Goal: Task Accomplishment & Management: Manage account settings

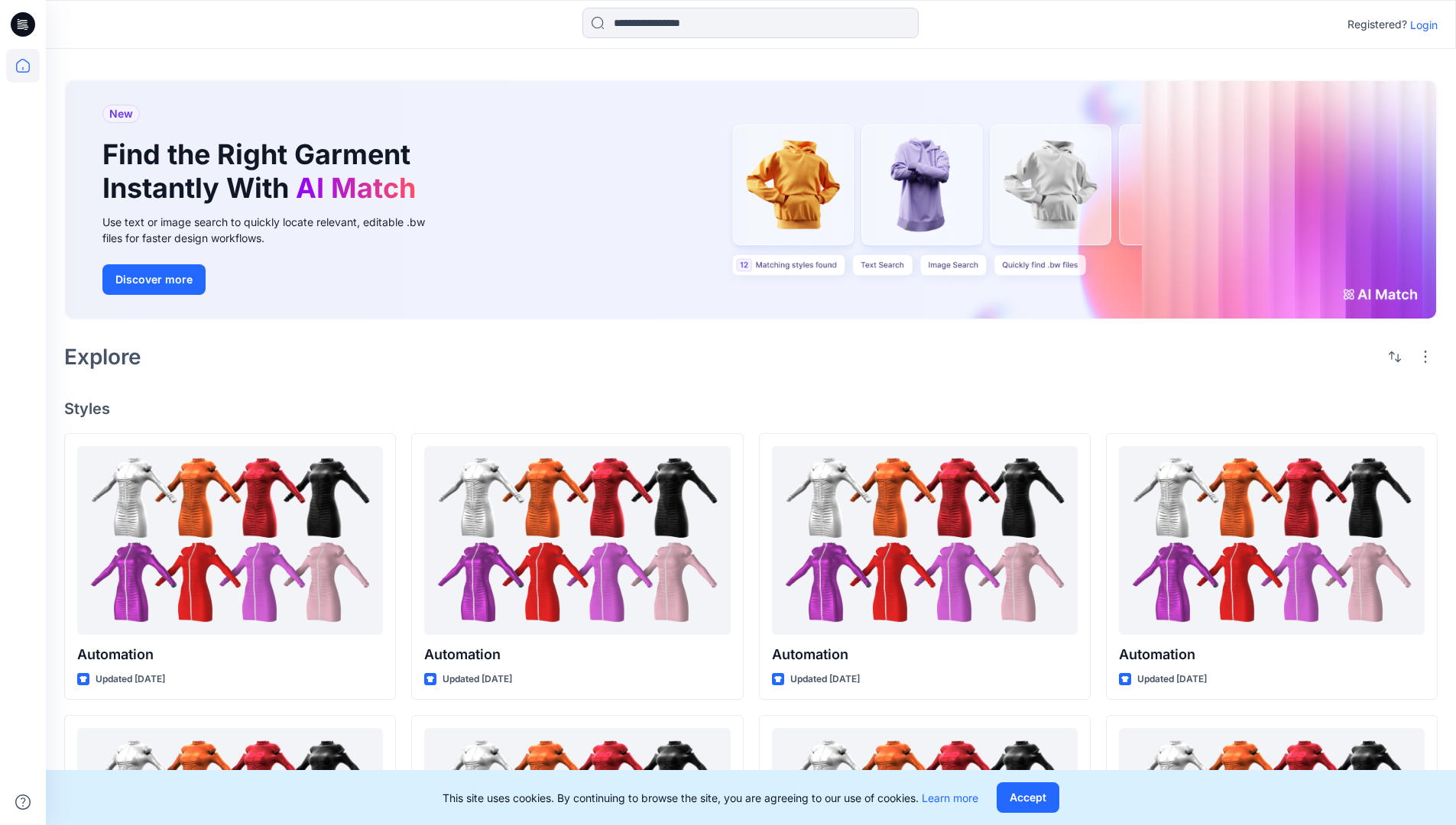
click at [1420, 25] on p "Login" at bounding box center [1424, 25] width 27 height 16
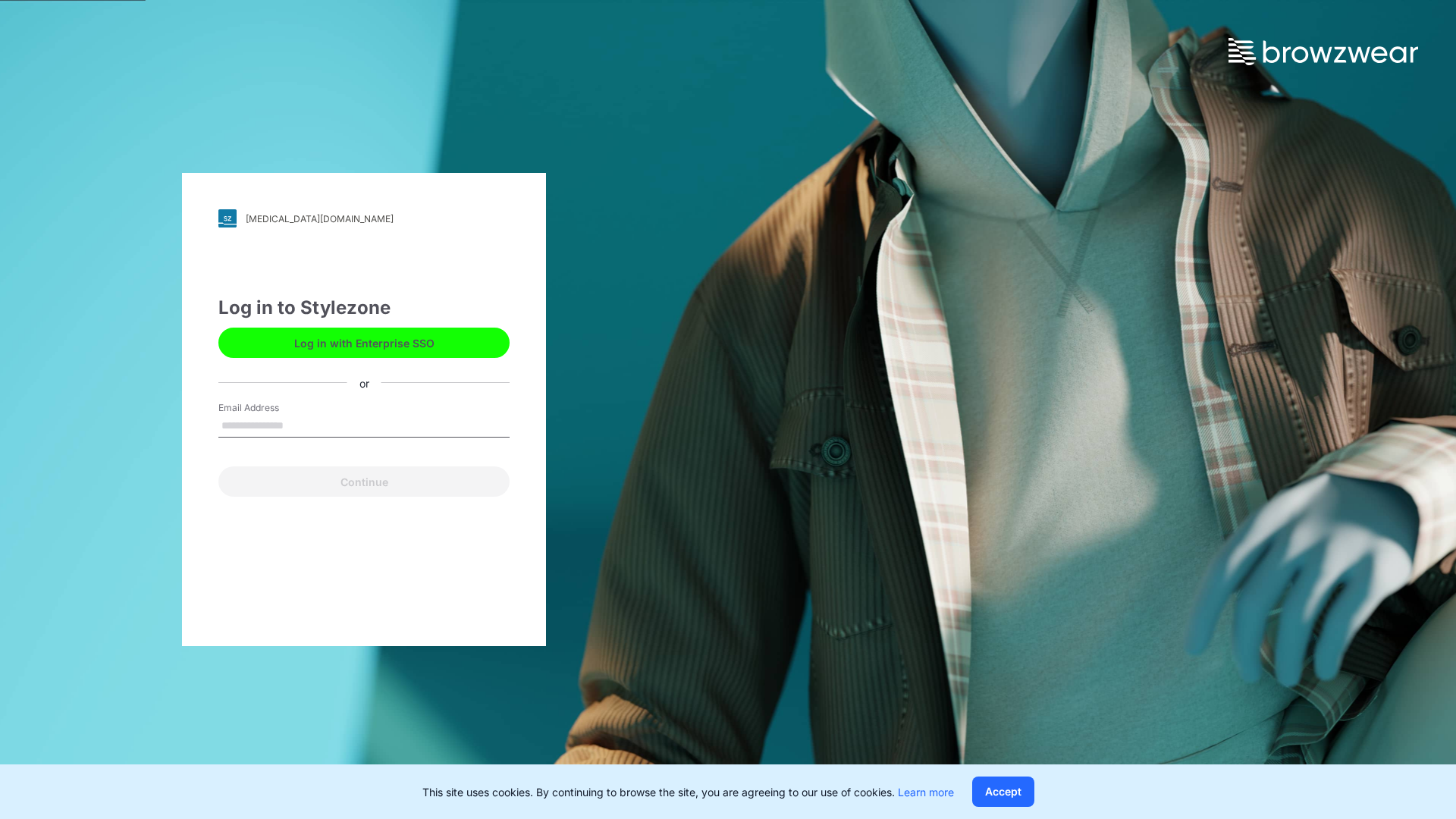
click at [299, 425] on input "Email Address" at bounding box center [364, 426] width 292 height 23
type input "**********"
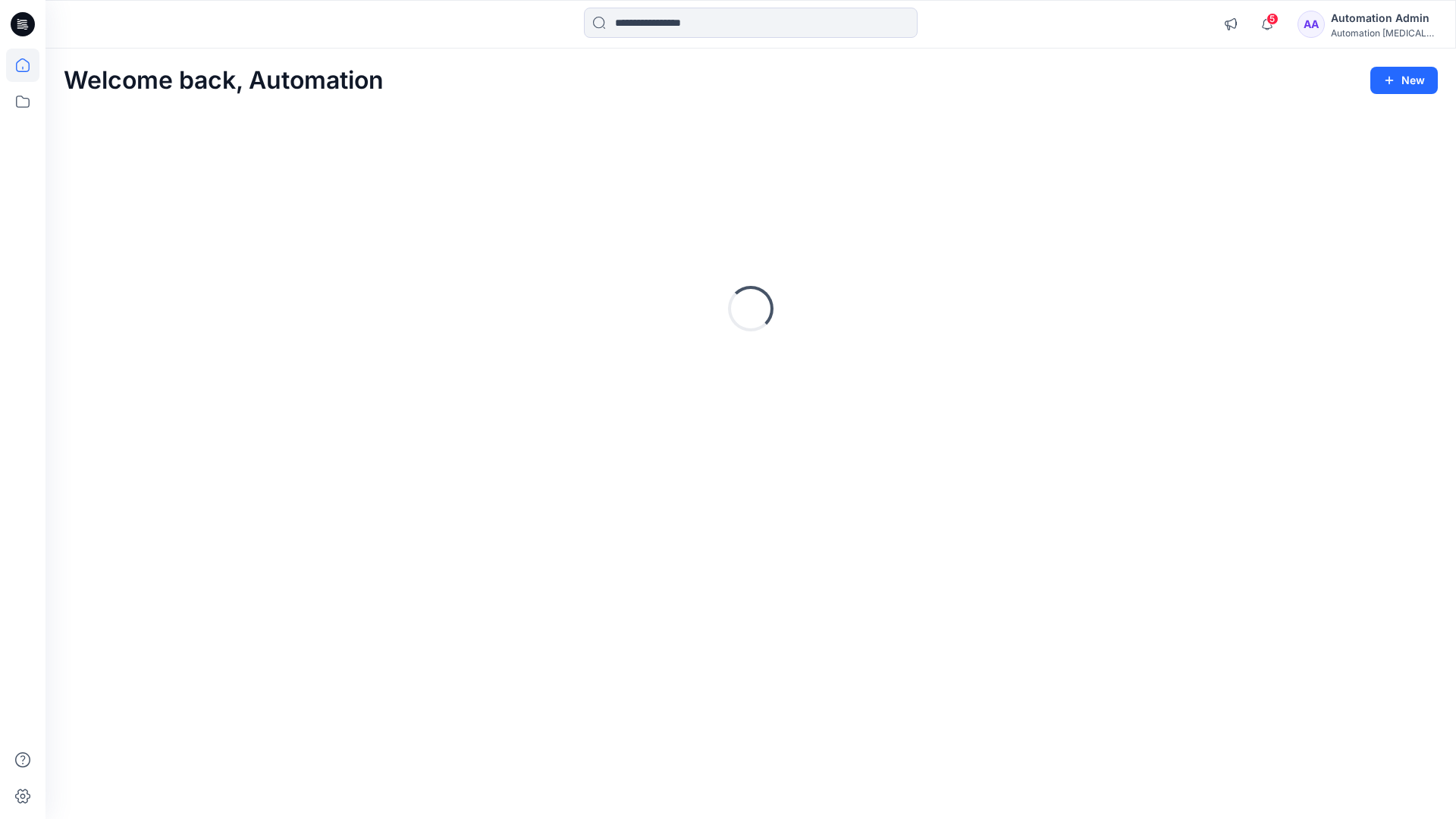
click at [29, 65] on icon at bounding box center [22, 65] width 14 height 14
click at [25, 108] on icon at bounding box center [23, 102] width 33 height 33
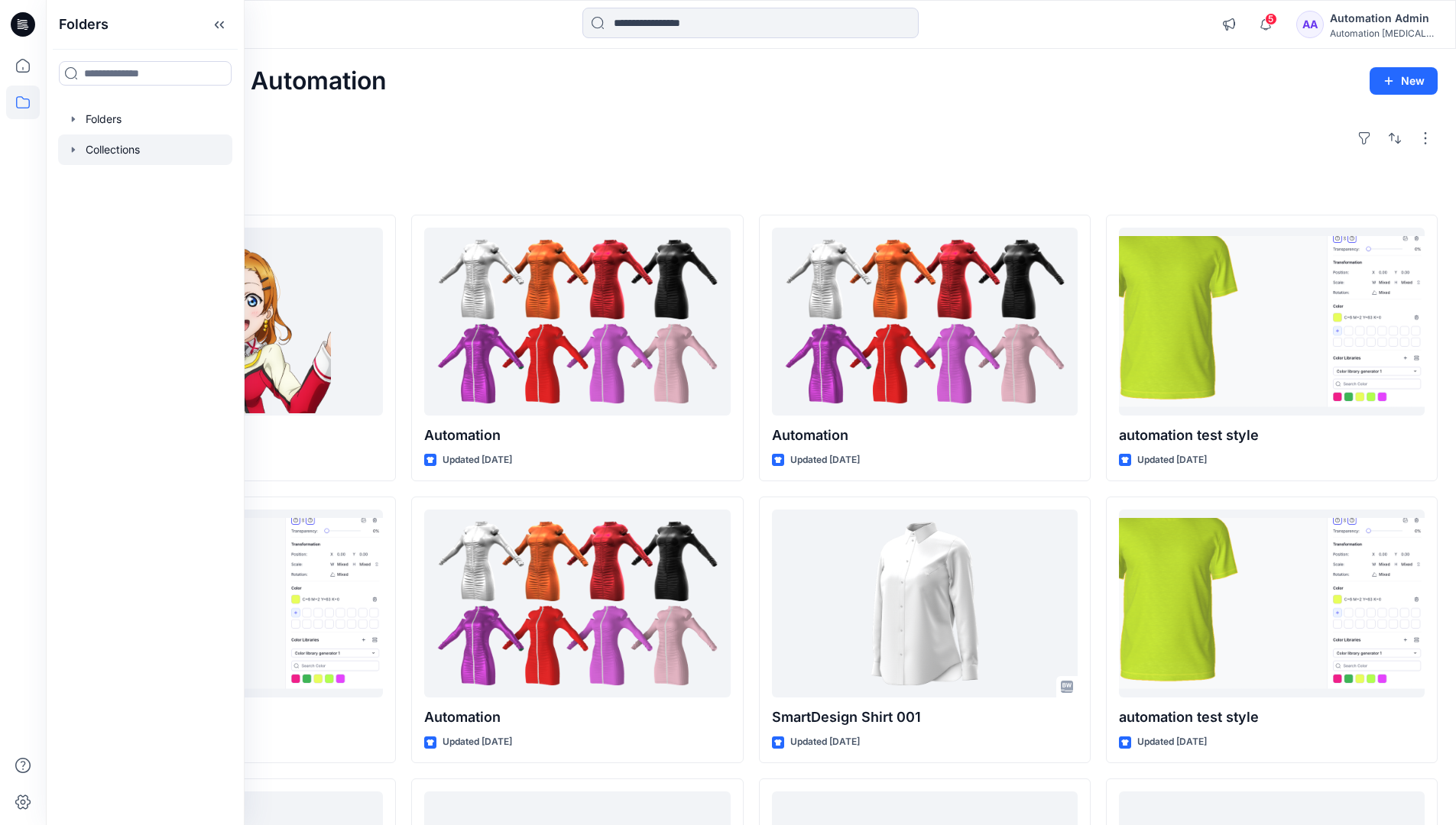
click at [104, 152] on div at bounding box center [146, 150] width 174 height 30
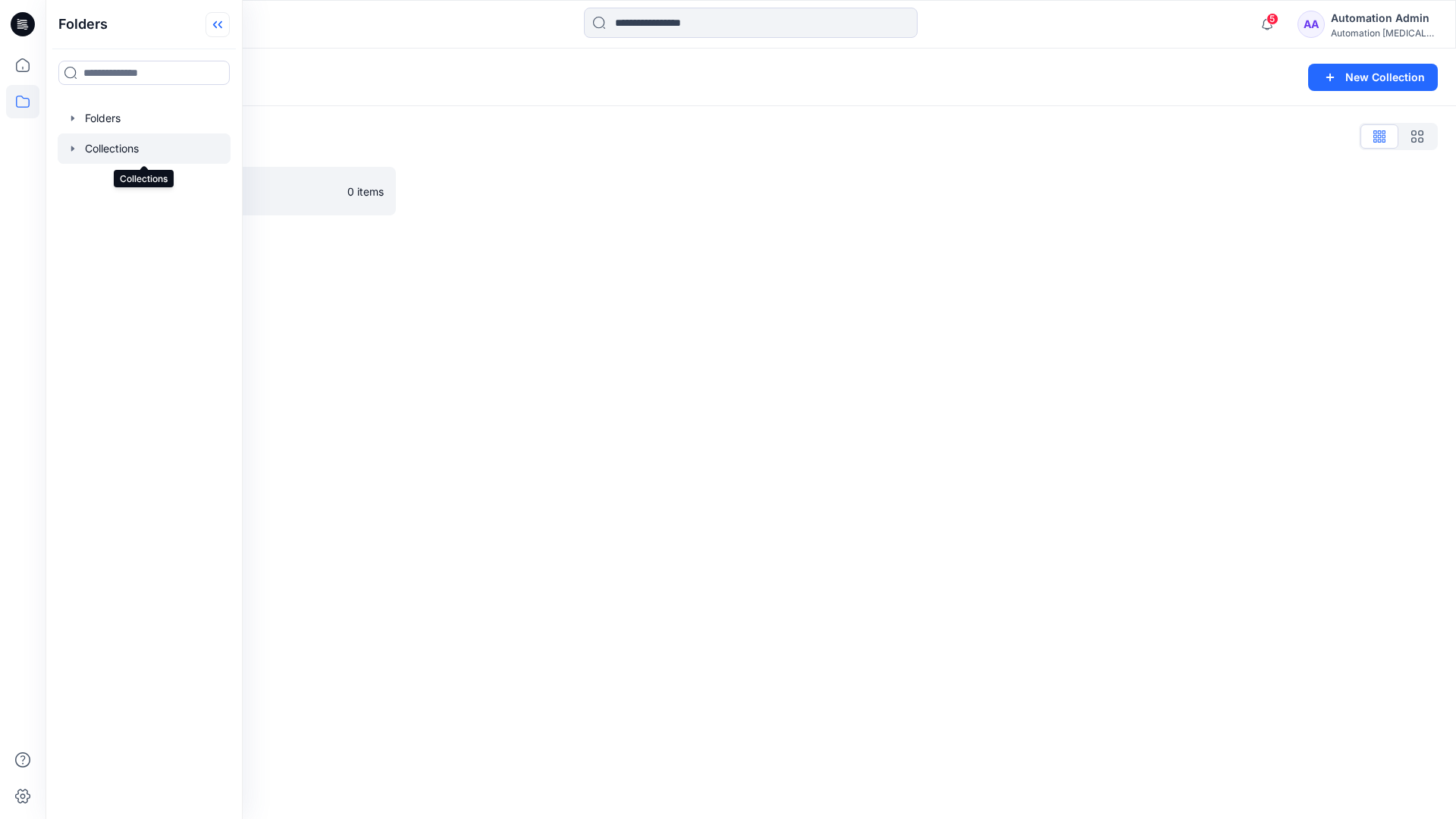
click at [226, 33] on icon at bounding box center [218, 25] width 25 height 25
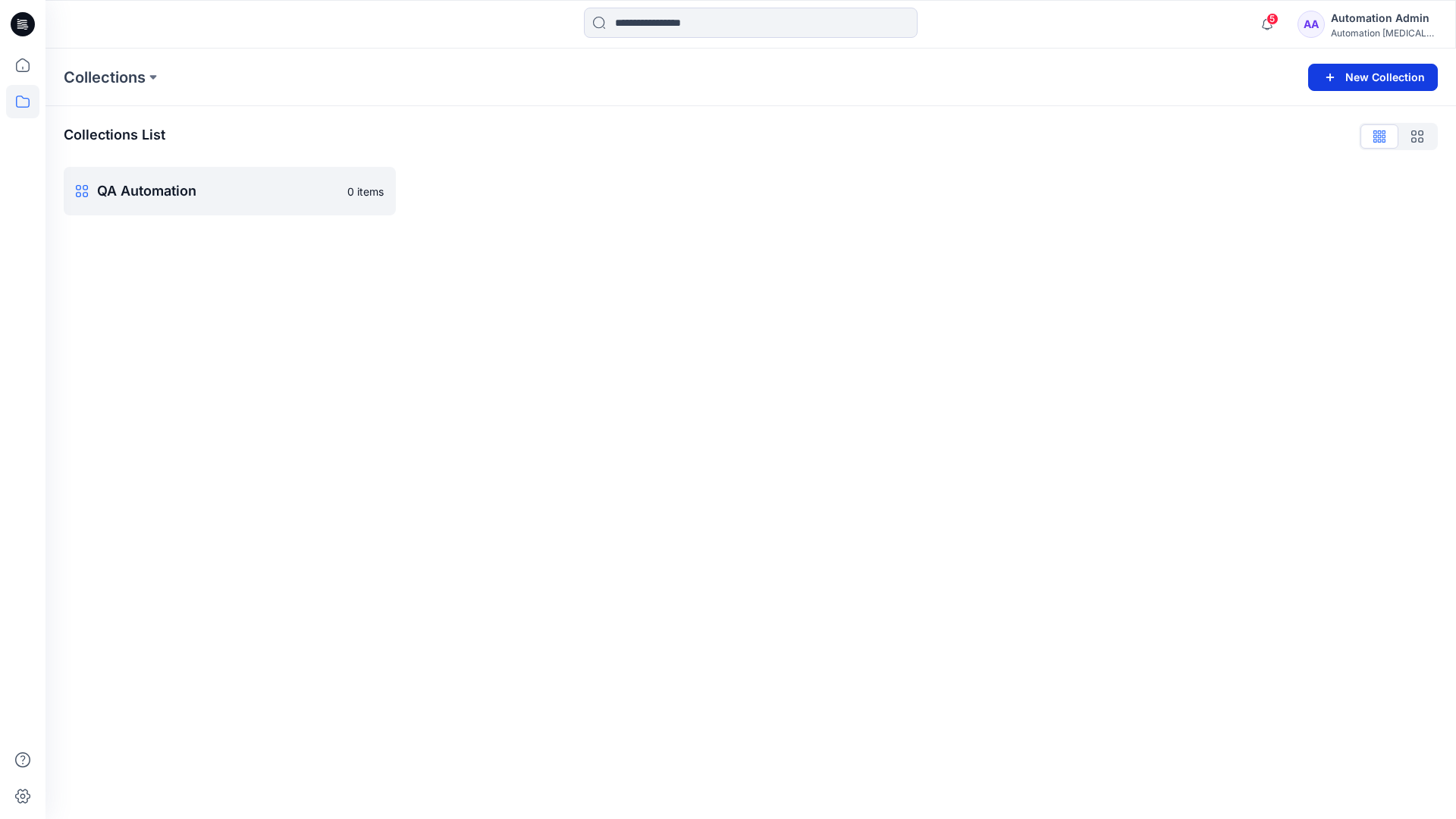
click at [1377, 83] on button "New Collection" at bounding box center [1373, 77] width 129 height 27
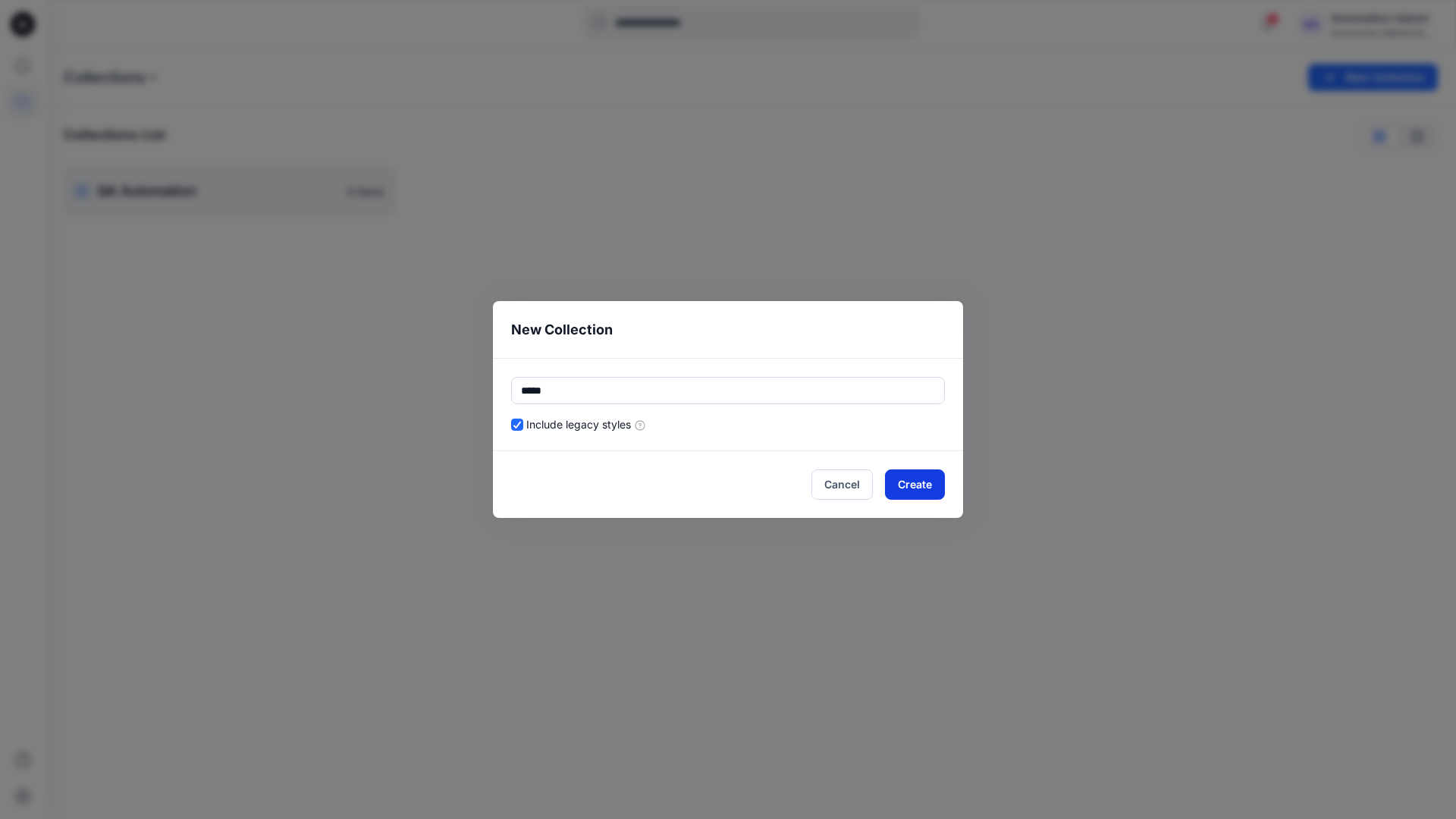
type input "*****"
click at [896, 482] on button "Create" at bounding box center [914, 485] width 60 height 30
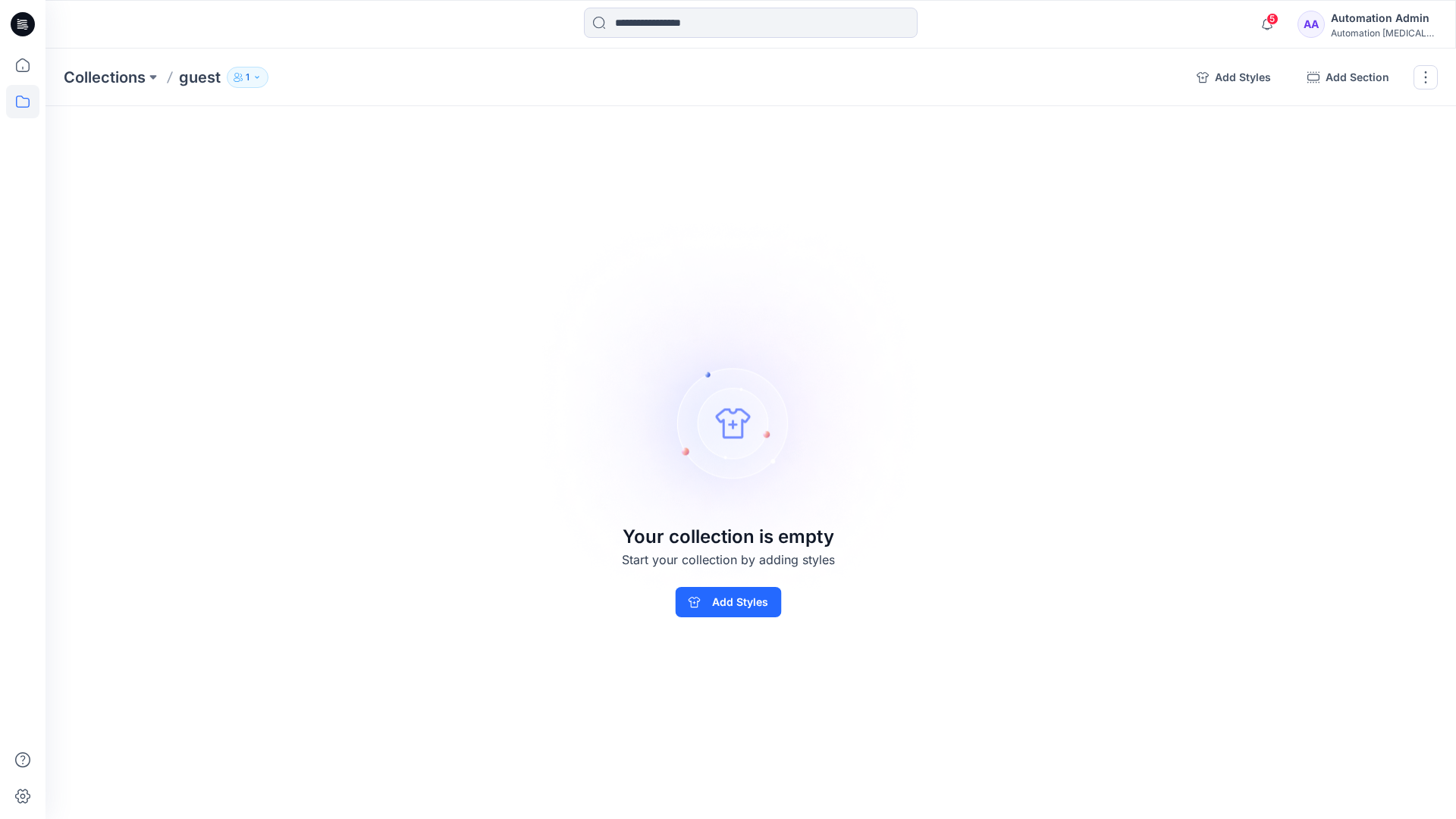
click at [246, 75] on p "1" at bounding box center [247, 77] width 4 height 17
click at [431, 126] on icon "button" at bounding box center [430, 123] width 12 height 12
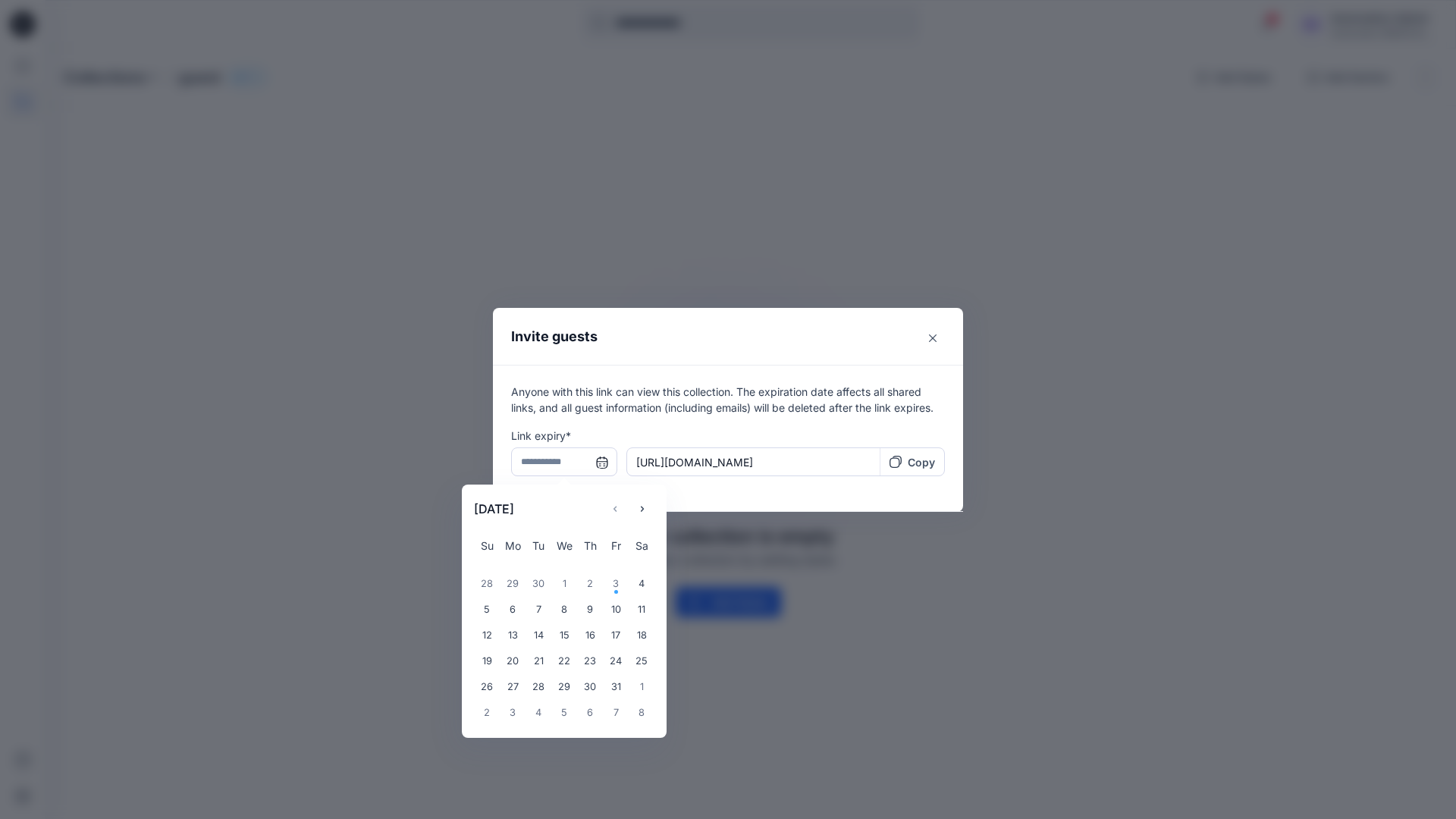
click at [558, 464] on input "text" at bounding box center [565, 462] width 106 height 29
click at [647, 505] on icon "Choose Date" at bounding box center [642, 508] width 12 height 12
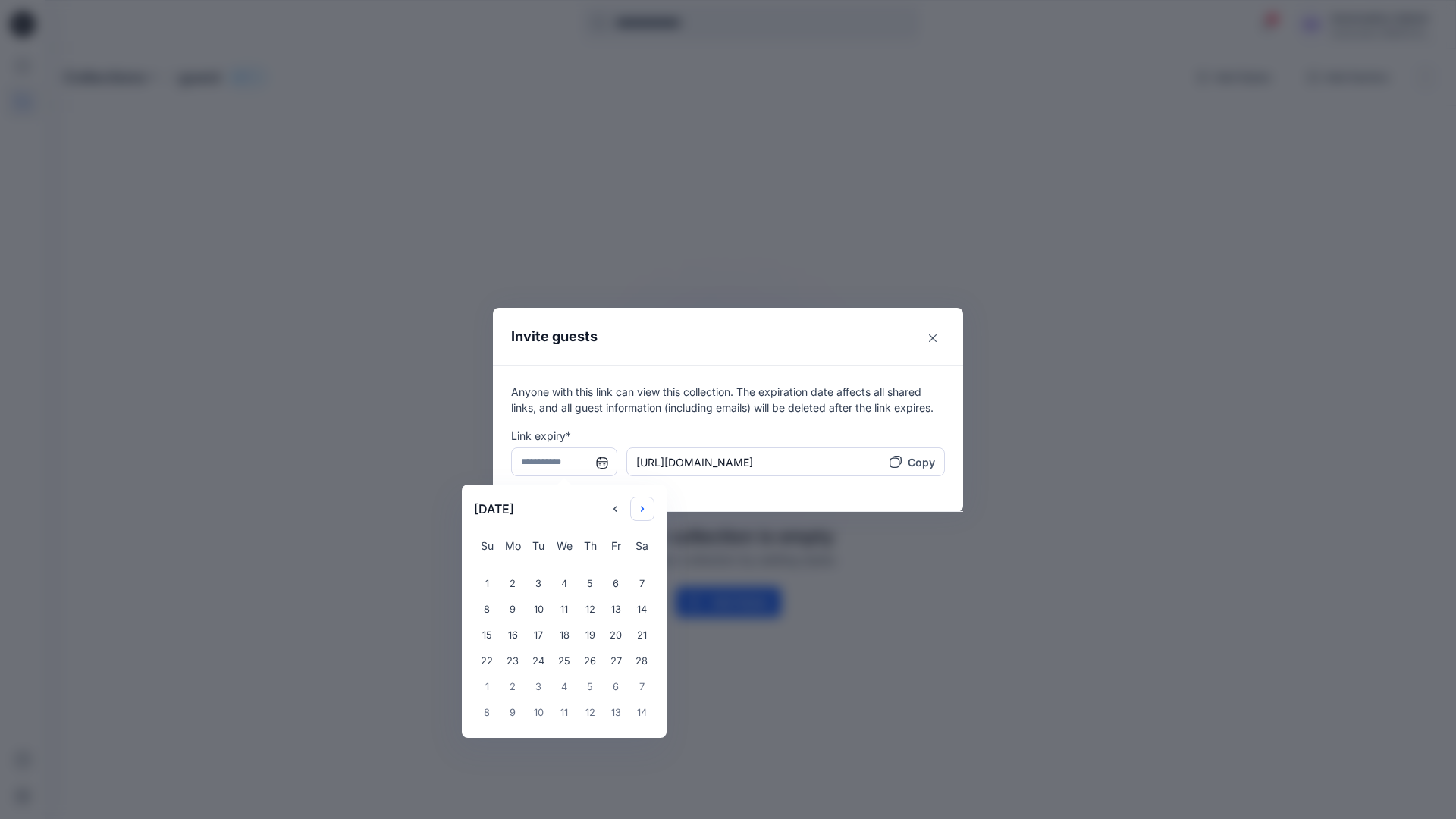
click at [647, 505] on icon "Choose Date" at bounding box center [642, 508] width 12 height 12
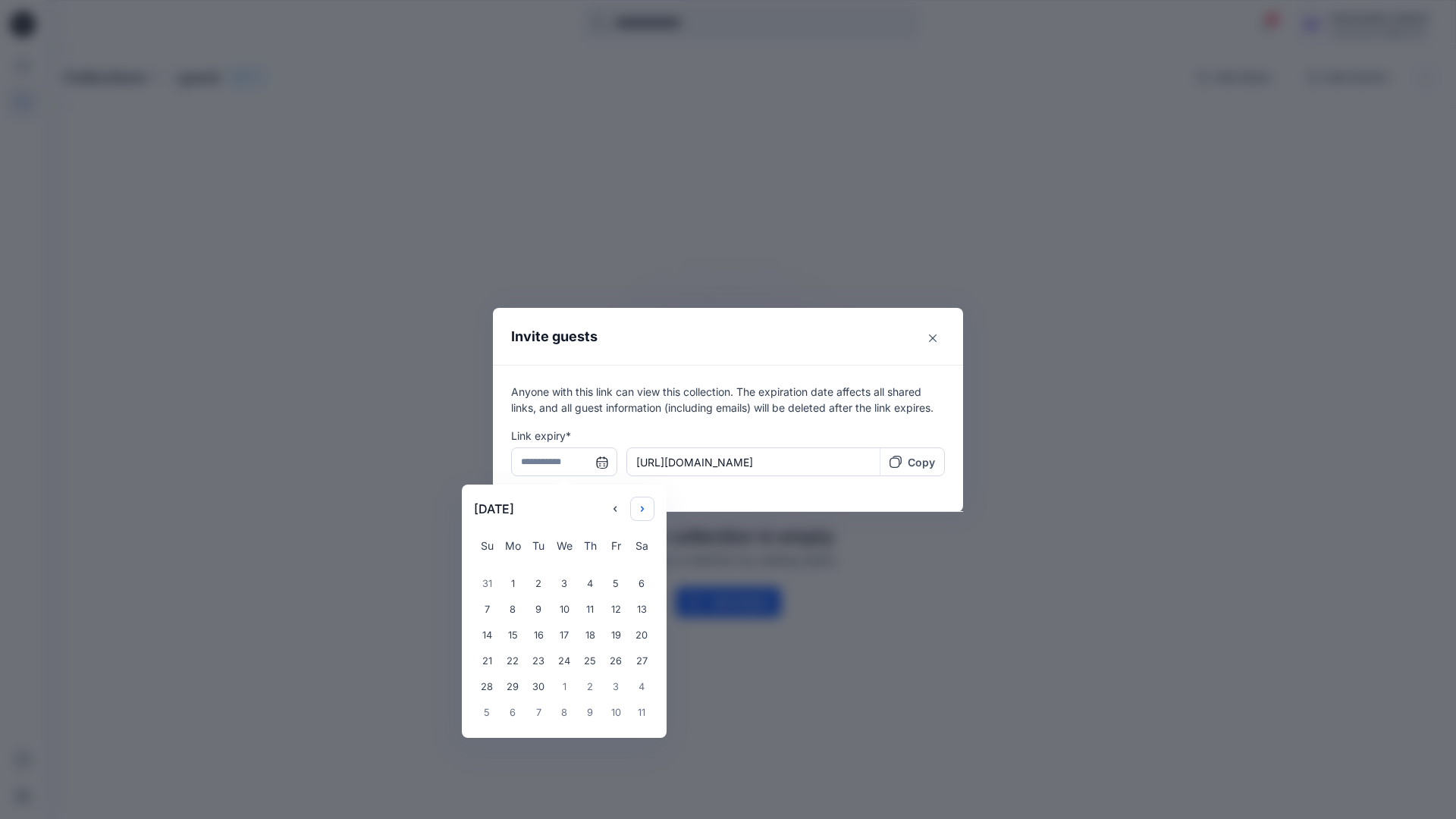
click at [647, 505] on icon "Choose Date" at bounding box center [642, 508] width 12 height 12
click at [635, 612] on div "14" at bounding box center [642, 610] width 25 height 25
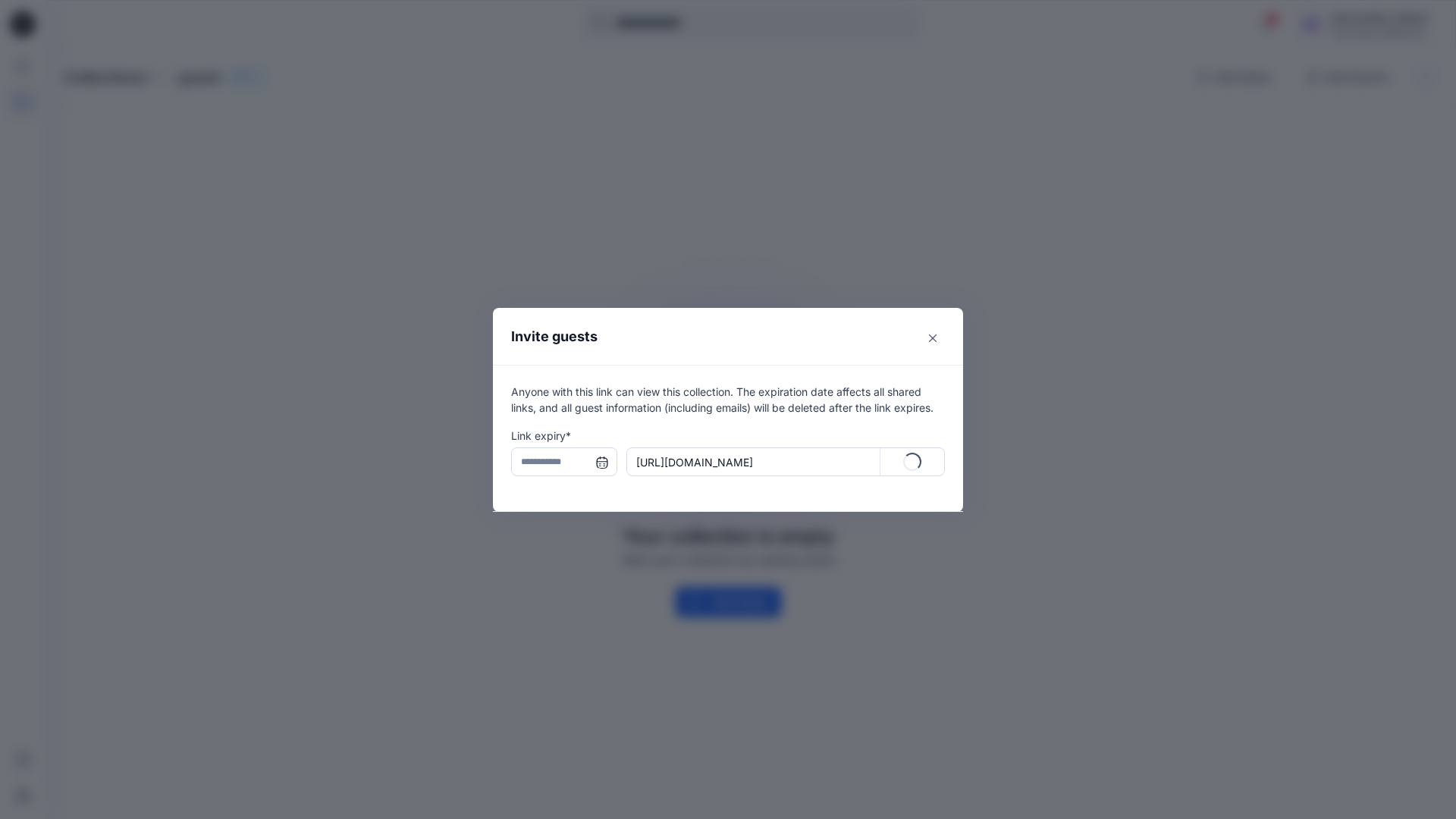
type input "**********"
click at [913, 464] on p "Copy" at bounding box center [921, 462] width 27 height 16
click at [931, 338] on icon "Close" at bounding box center [933, 338] width 8 height 8
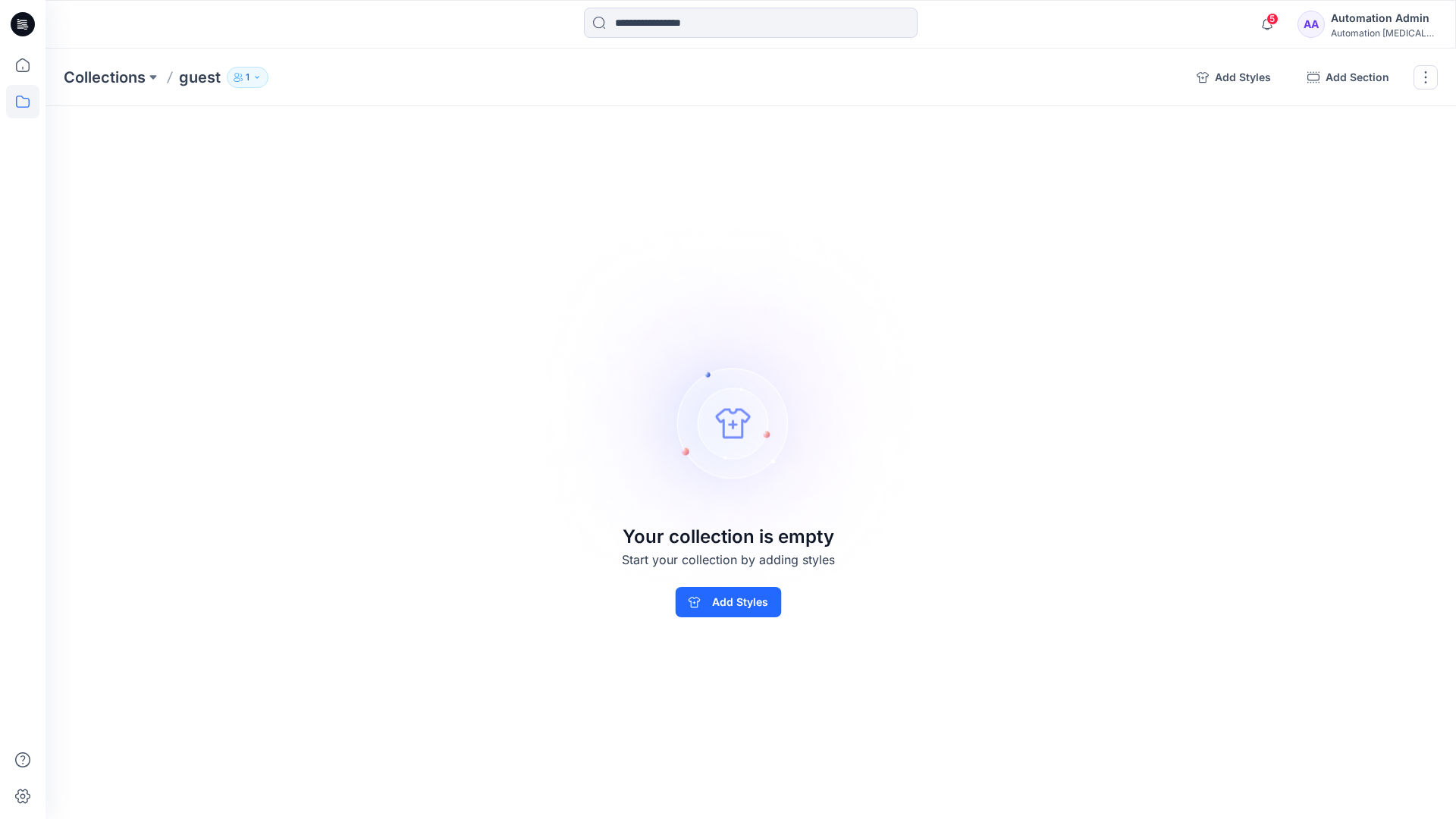
click at [247, 81] on p "1" at bounding box center [247, 77] width 4 height 17
click at [813, 306] on img at bounding box center [728, 409] width 424 height 423
click at [1423, 80] on button "button" at bounding box center [1426, 77] width 25 height 25
click at [1339, 181] on button "Delete Collection" at bounding box center [1353, 182] width 164 height 28
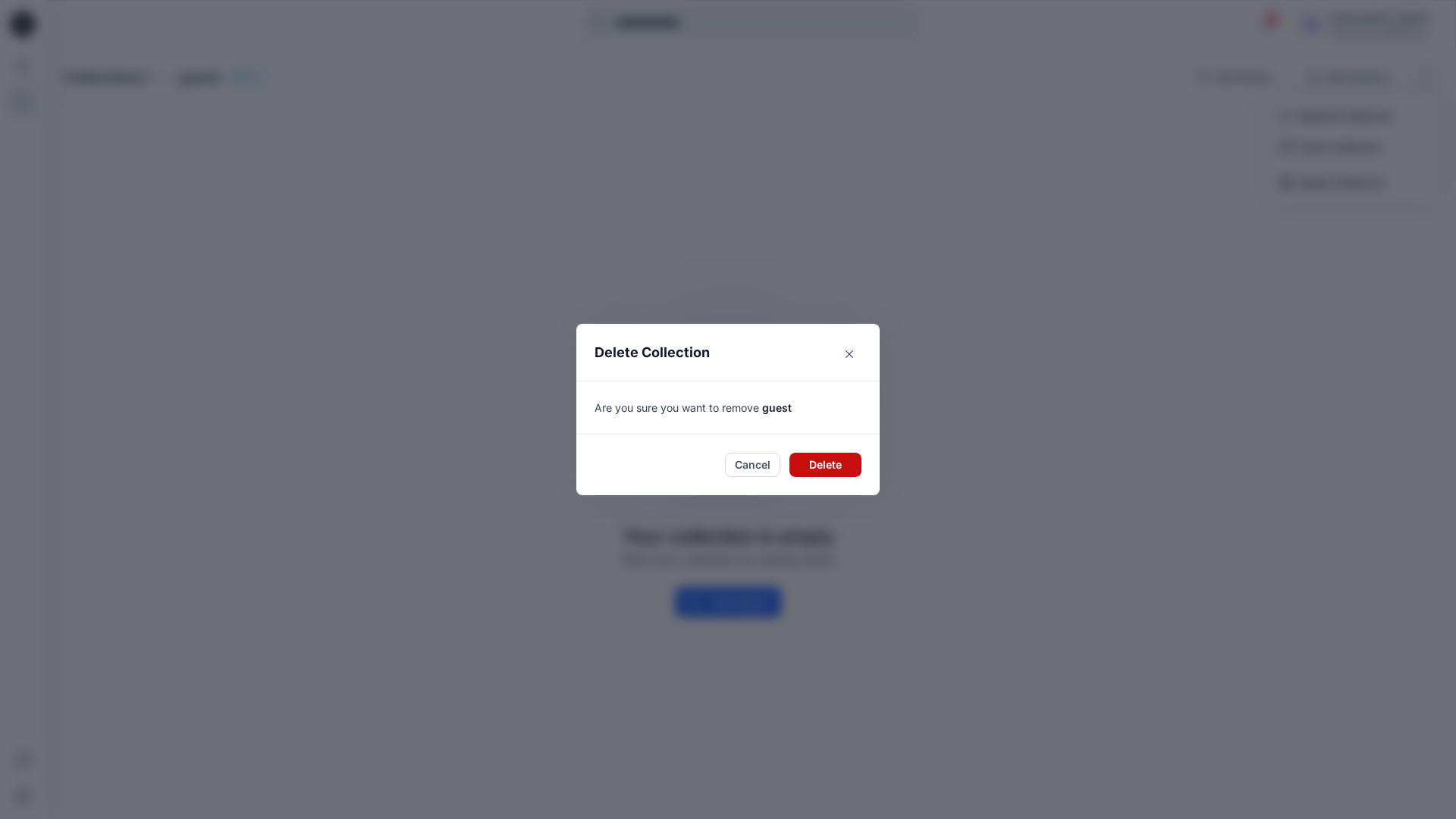
click at [795, 460] on button "Delete" at bounding box center [825, 465] width 72 height 25
